Goal: Information Seeking & Learning: Learn about a topic

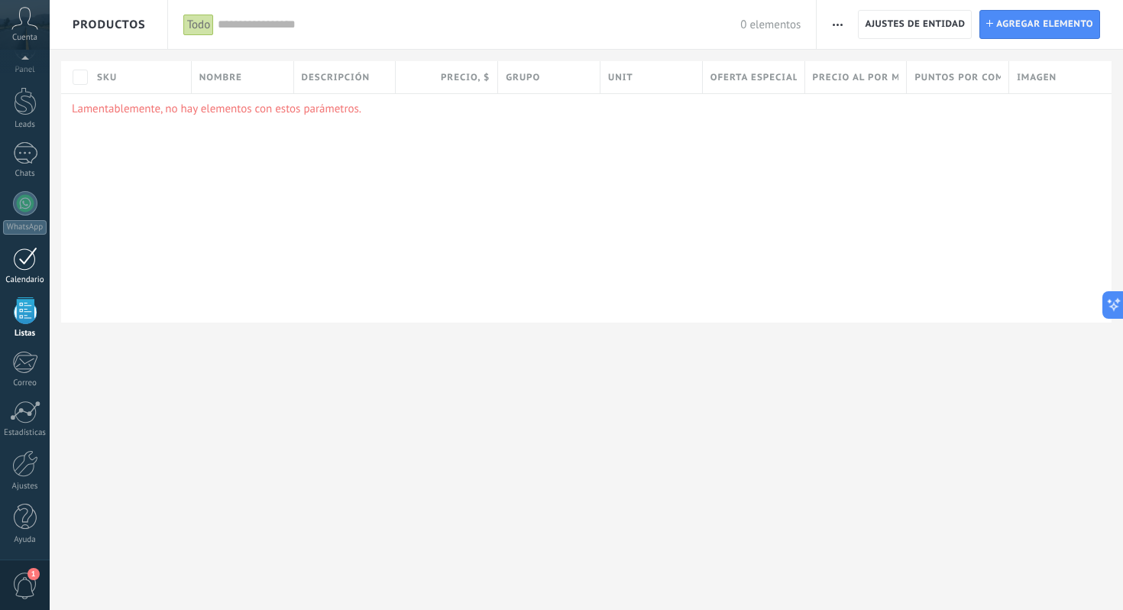
click at [23, 260] on div at bounding box center [25, 259] width 24 height 24
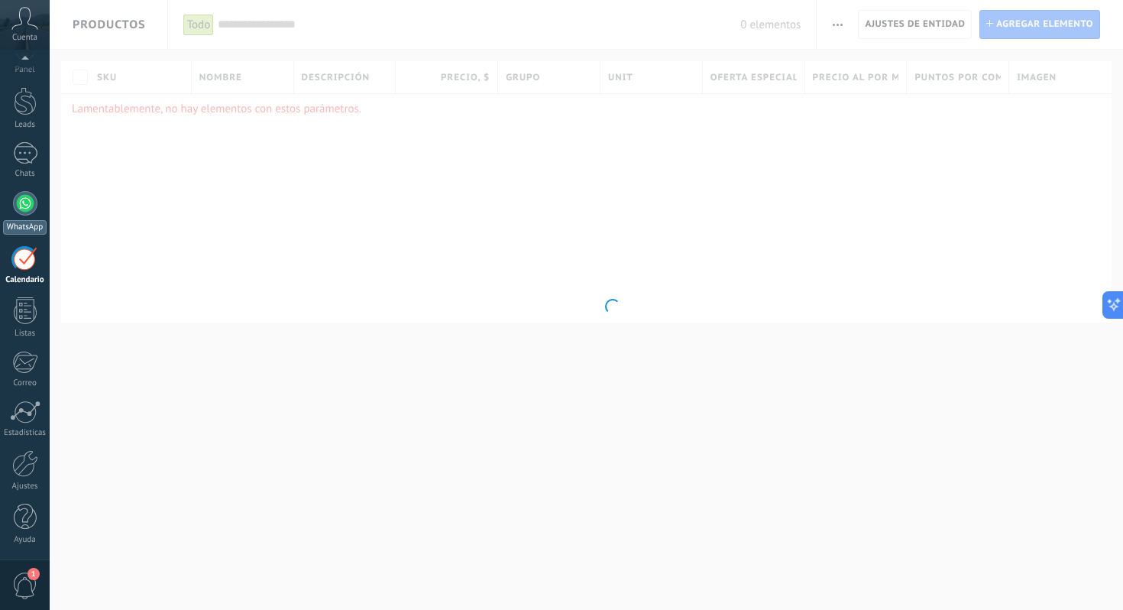
click at [26, 206] on div at bounding box center [25, 203] width 24 height 24
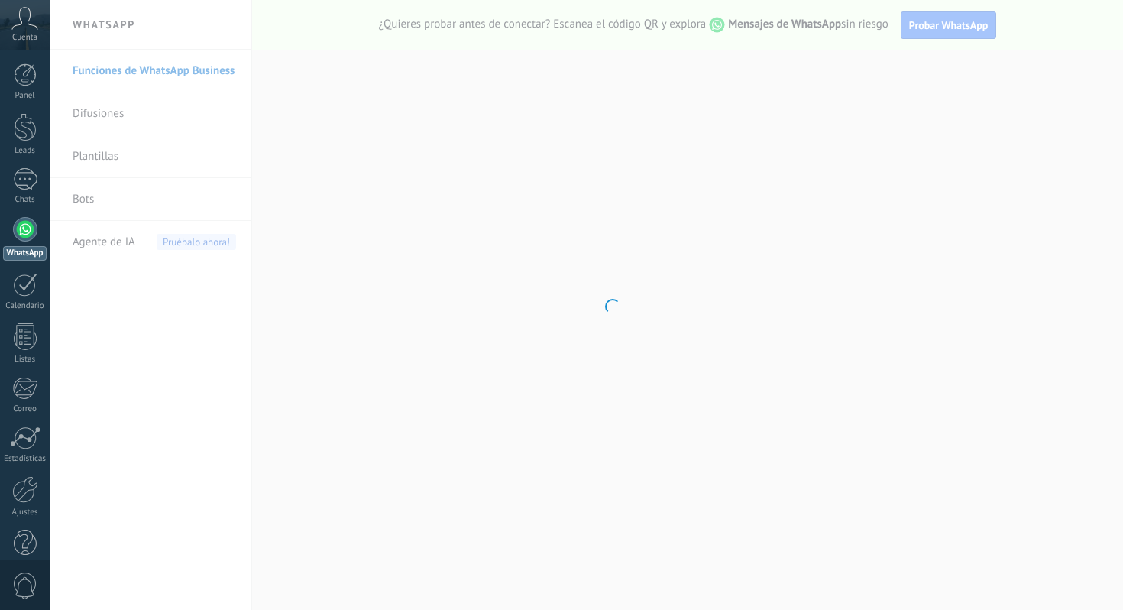
click at [108, 242] on body ".abccls-1,.abccls-2{fill-rule:evenodd}.abccls-2{fill:#fff} .abfcls-1{fill:none}…" at bounding box center [561, 305] width 1123 height 610
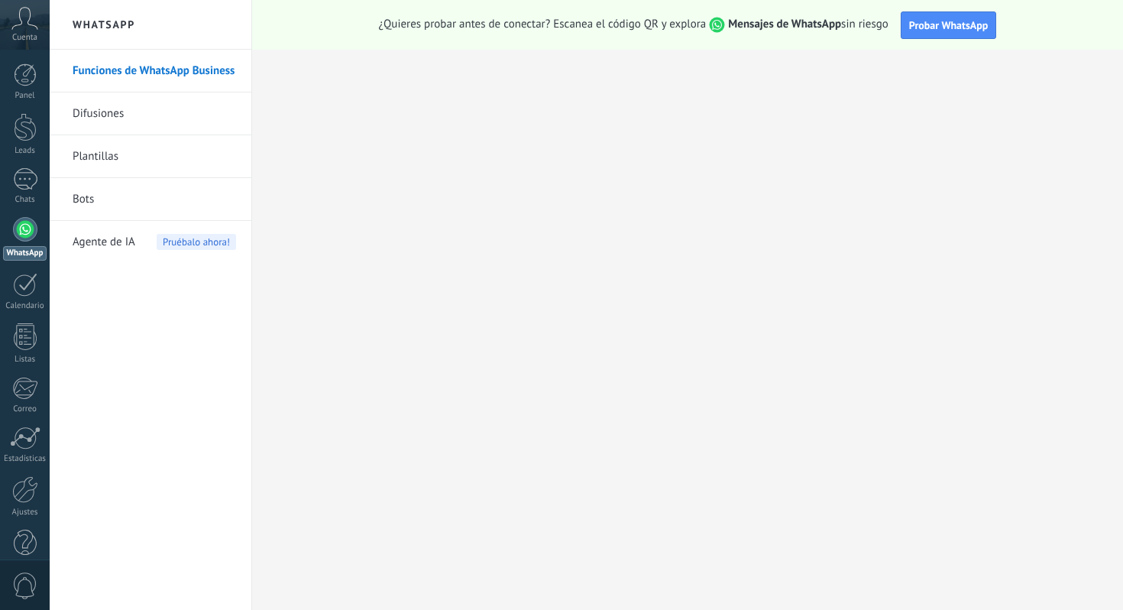
click at [113, 242] on span "Agente de IA" at bounding box center [104, 242] width 63 height 43
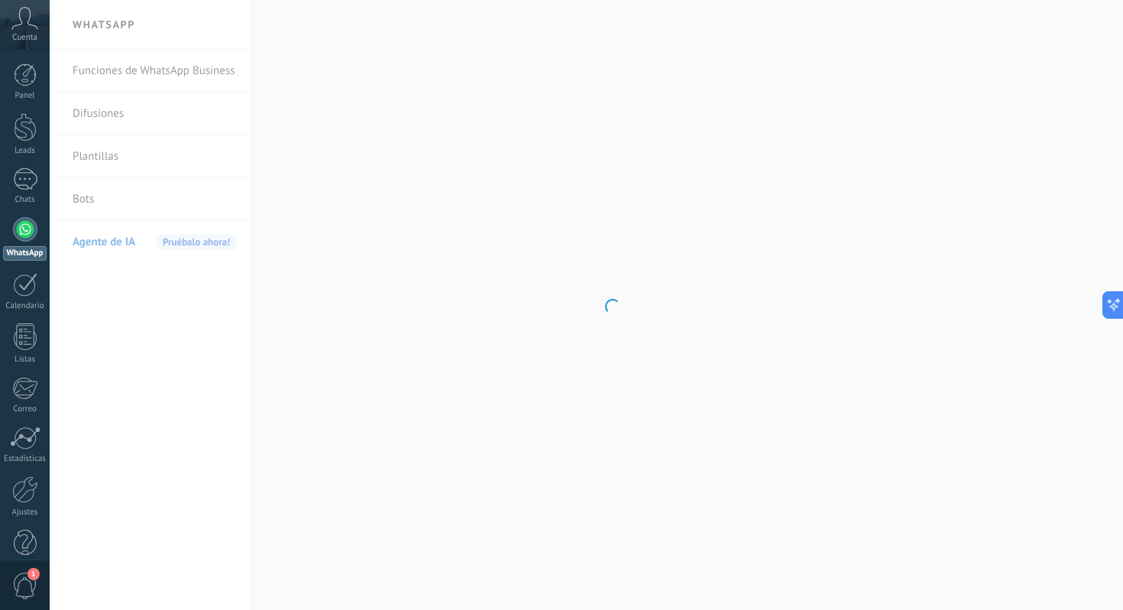
scroll to position [232, 0]
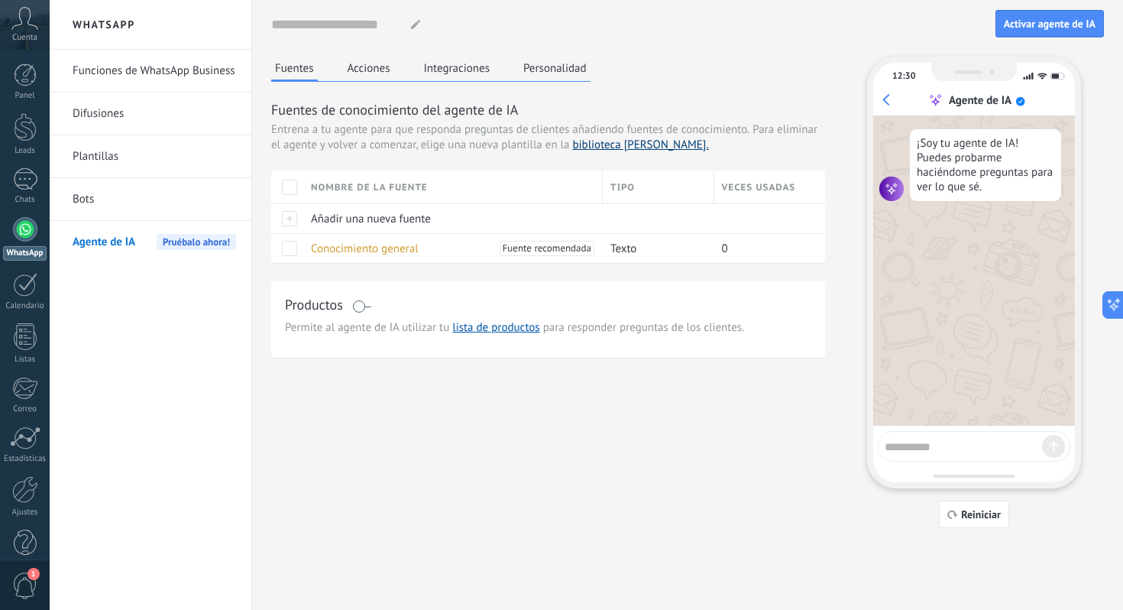
click at [596, 151] on link "biblioteca [PERSON_NAME]." at bounding box center [640, 145] width 136 height 15
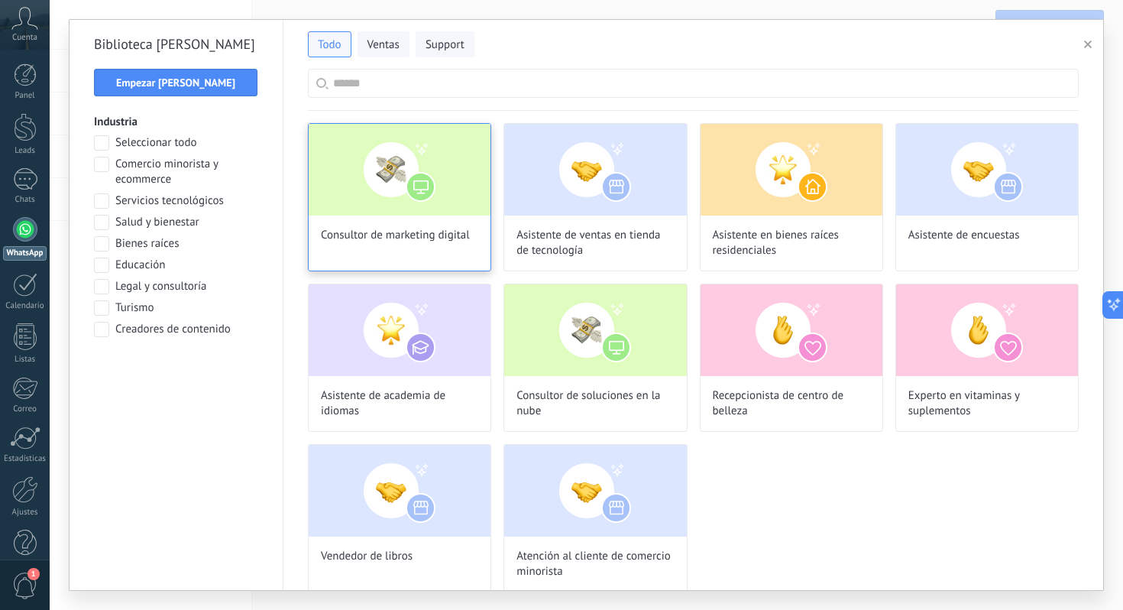
click at [427, 242] on span "Consultor de marketing digital" at bounding box center [395, 235] width 149 height 15
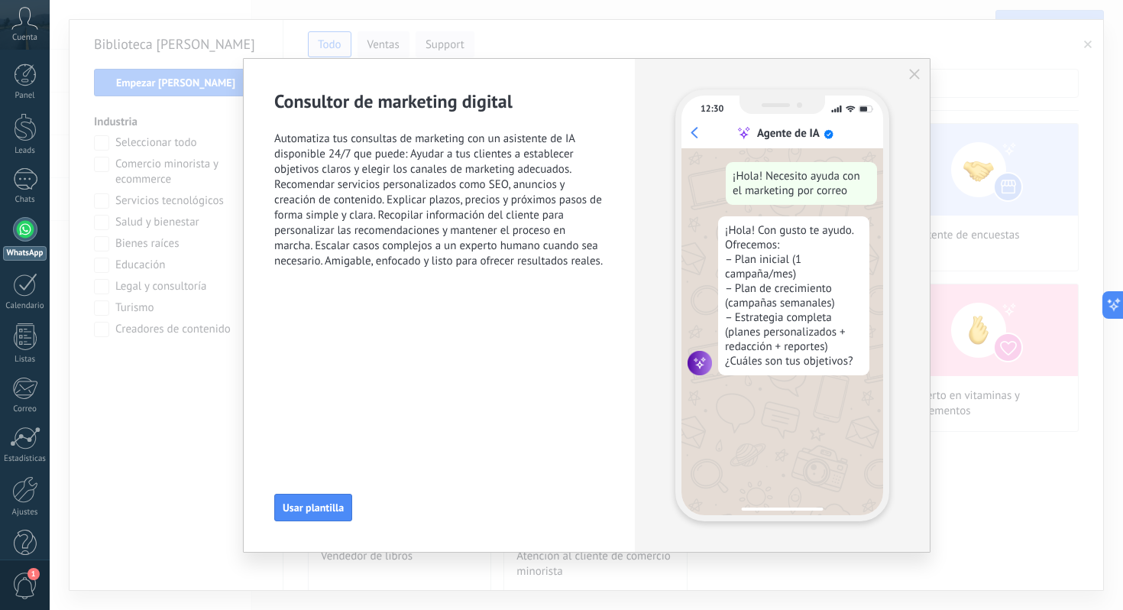
click at [918, 76] on icon "button" at bounding box center [914, 74] width 11 height 11
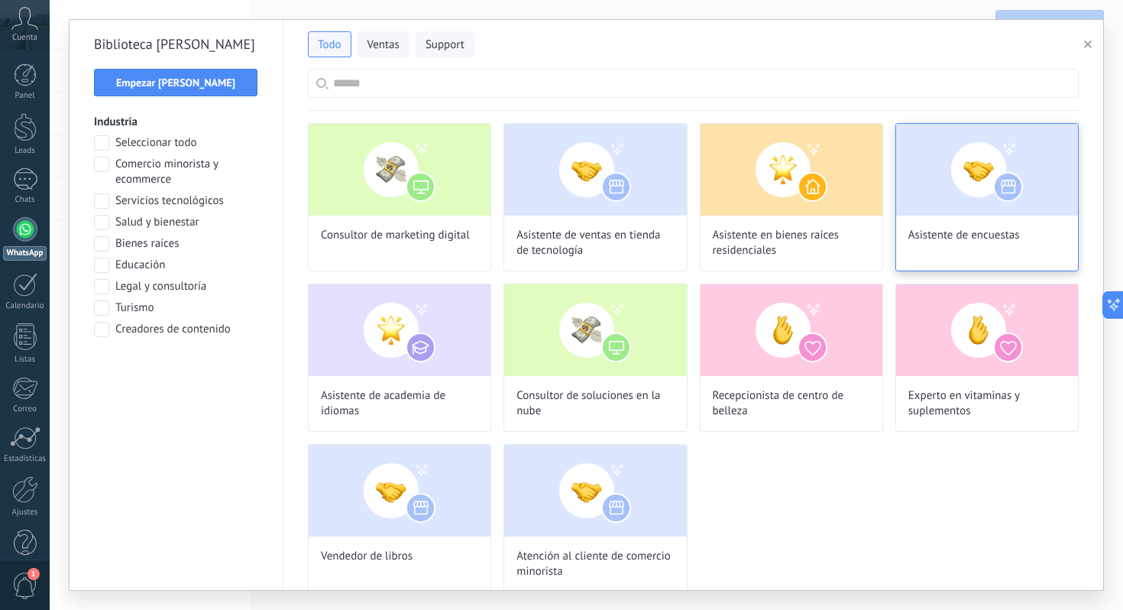
click at [962, 226] on div "Asistente de encuestas" at bounding box center [987, 197] width 183 height 148
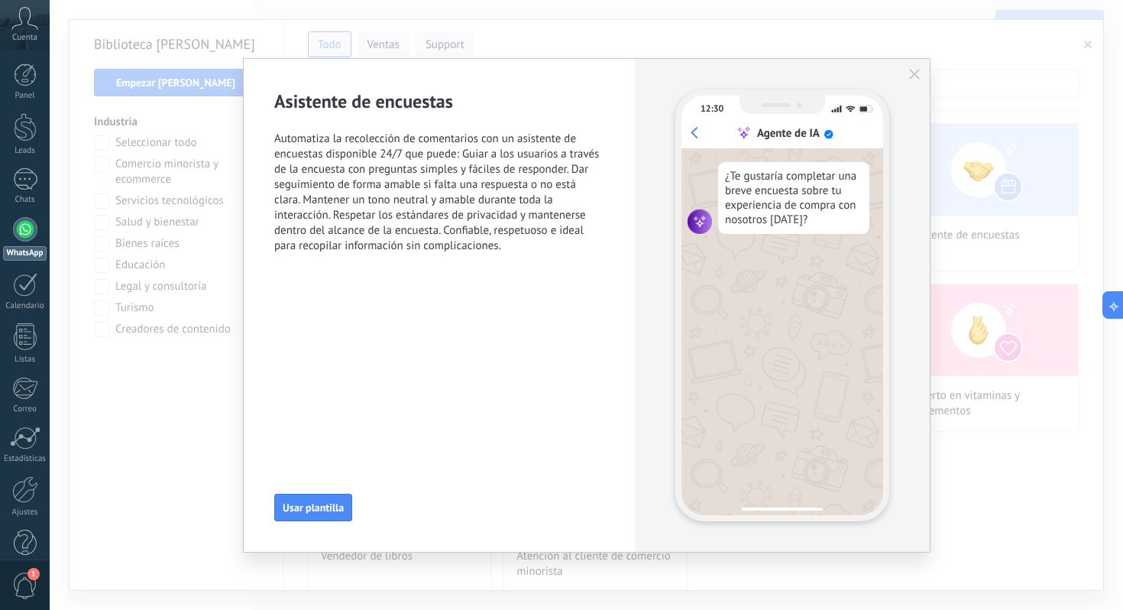
click at [911, 79] on icon "button" at bounding box center [914, 74] width 11 height 11
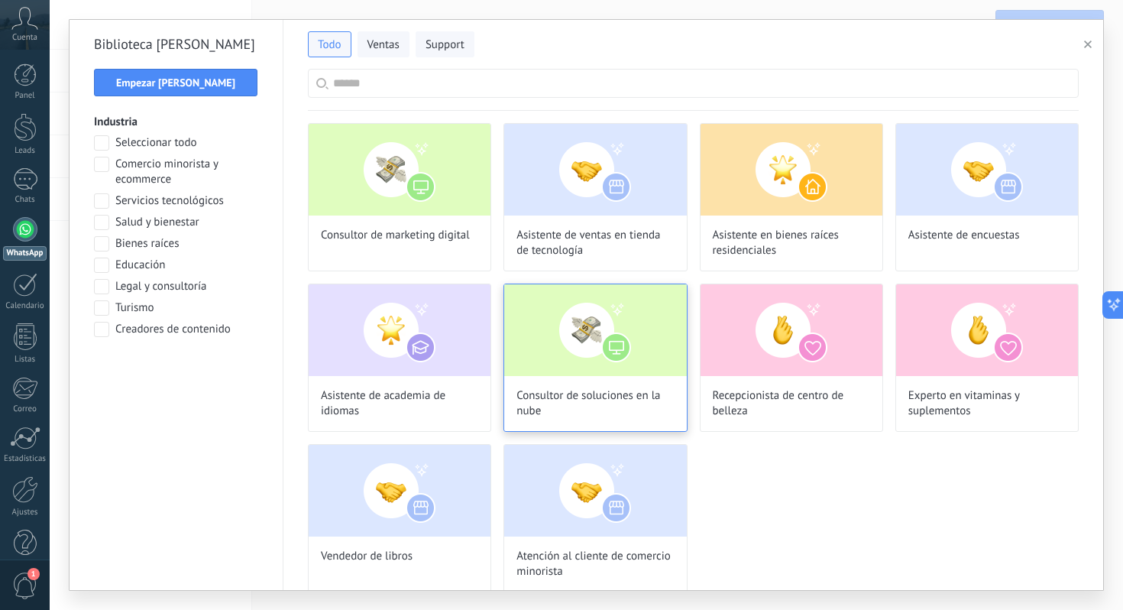
click at [640, 365] on img at bounding box center [595, 330] width 182 height 92
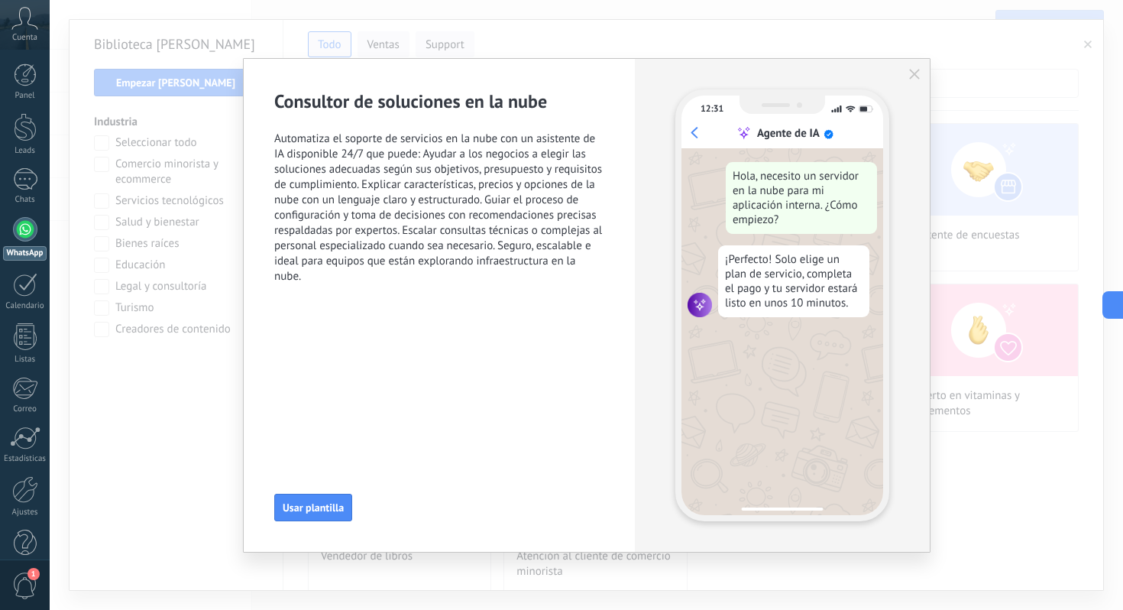
click at [912, 75] on icon "button" at bounding box center [914, 74] width 11 height 11
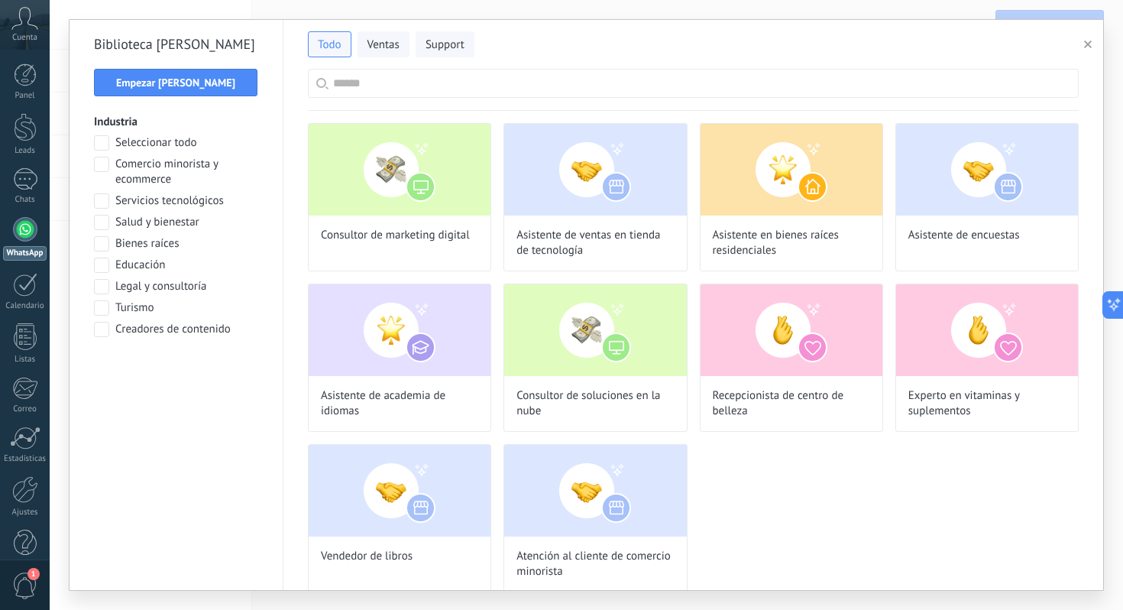
click at [1087, 47] on icon "button" at bounding box center [1088, 45] width 8 height 8
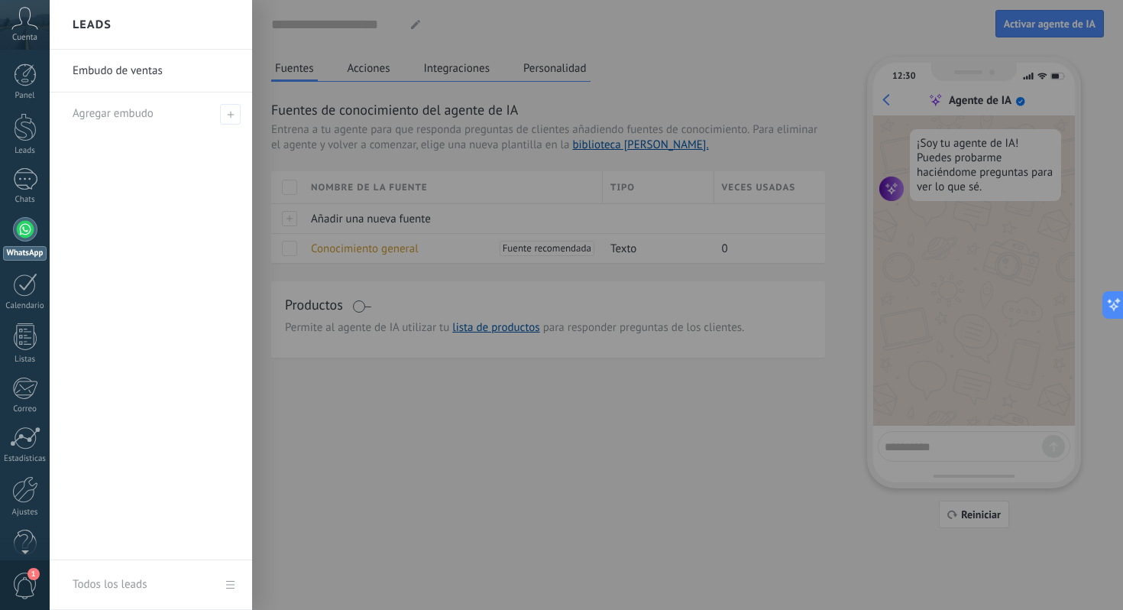
click at [376, 113] on div at bounding box center [611, 305] width 1123 height 610
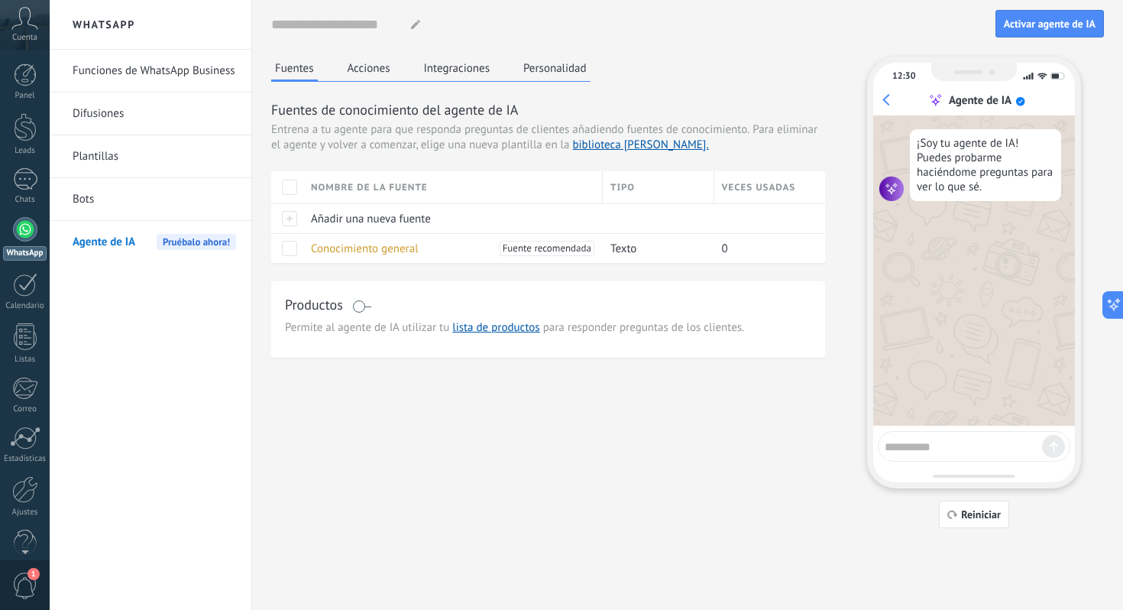
click at [148, 83] on link "Funciones de WhatsApp Business" at bounding box center [155, 71] width 164 height 43
